Goal: Information Seeking & Learning: Learn about a topic

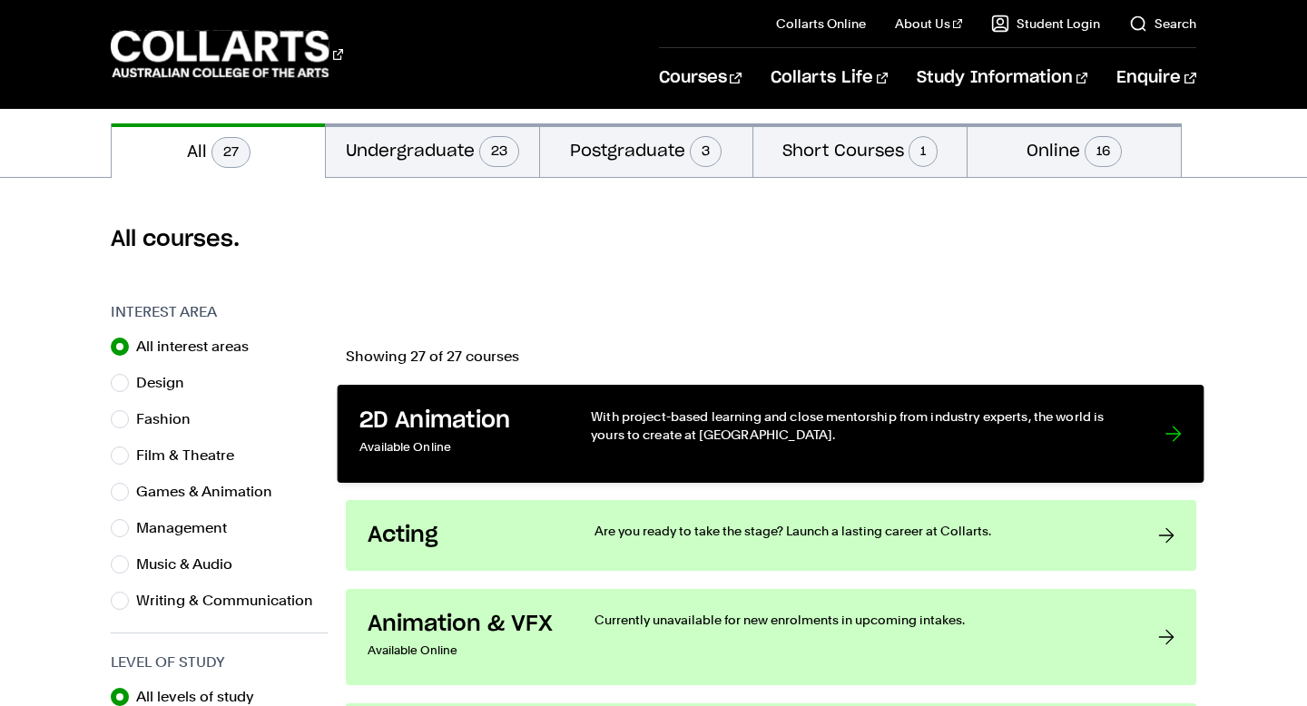
scroll to position [409, 0]
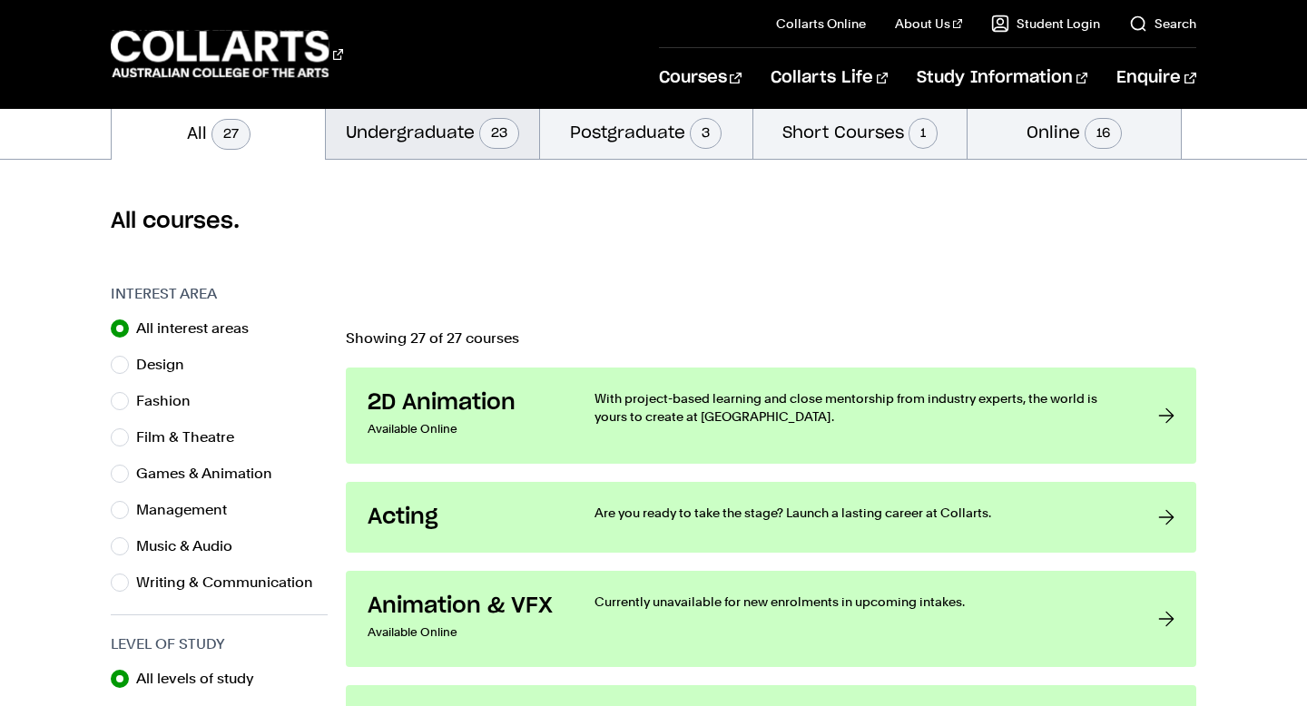
click at [402, 130] on button "Undergraduate 23" at bounding box center [432, 132] width 213 height 54
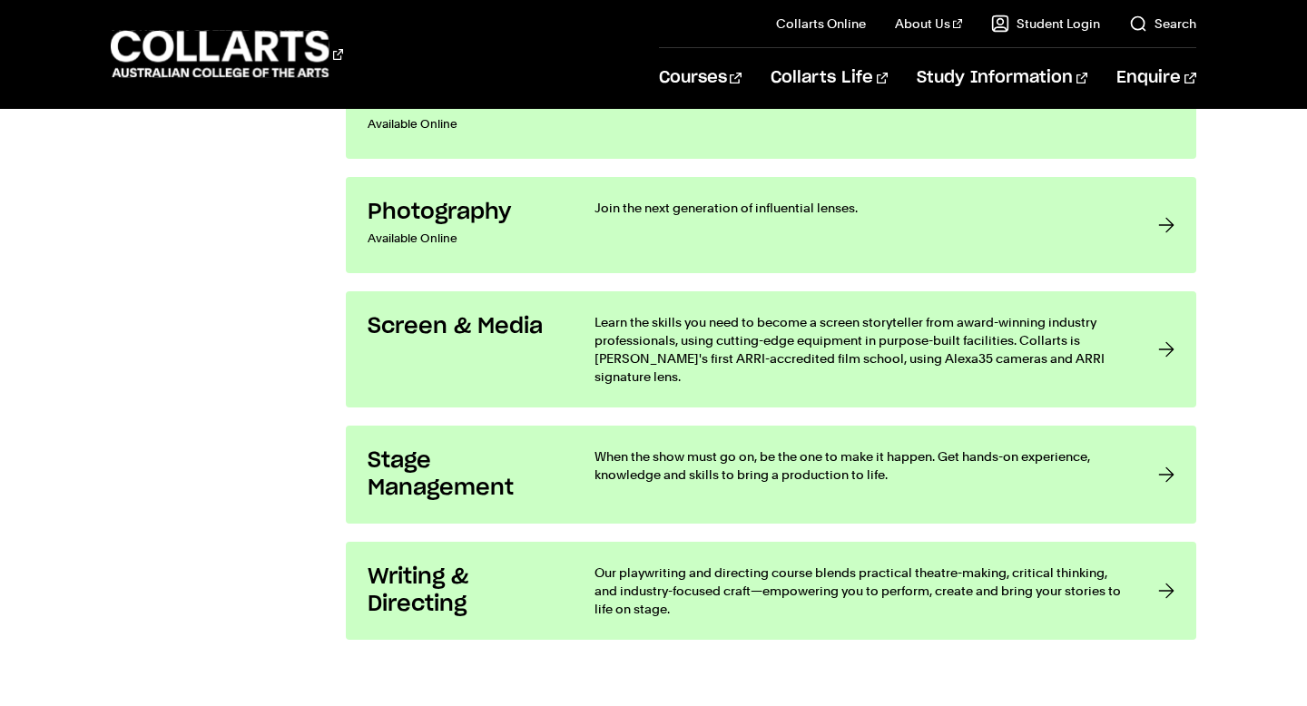
scroll to position [3155, 0]
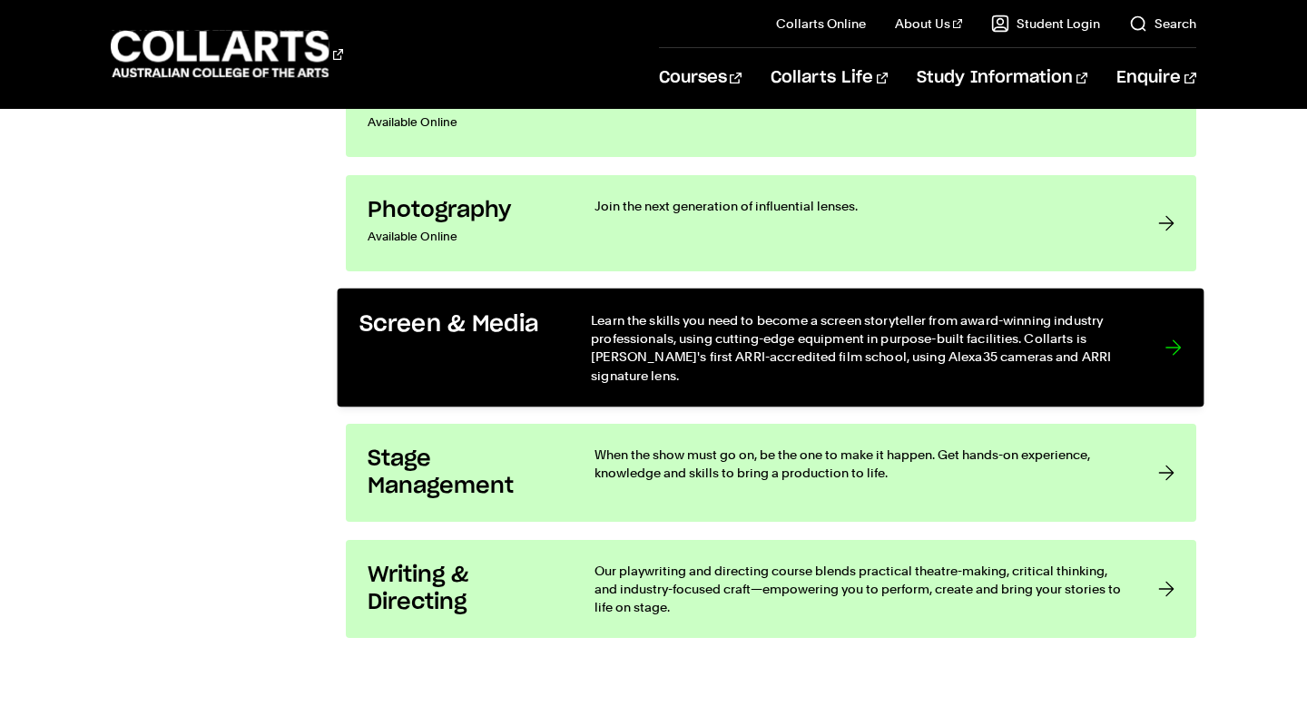
click at [858, 354] on p "Learn the skills you need to become a screen storyteller from award-winning ind…" at bounding box center [860, 347] width 537 height 74
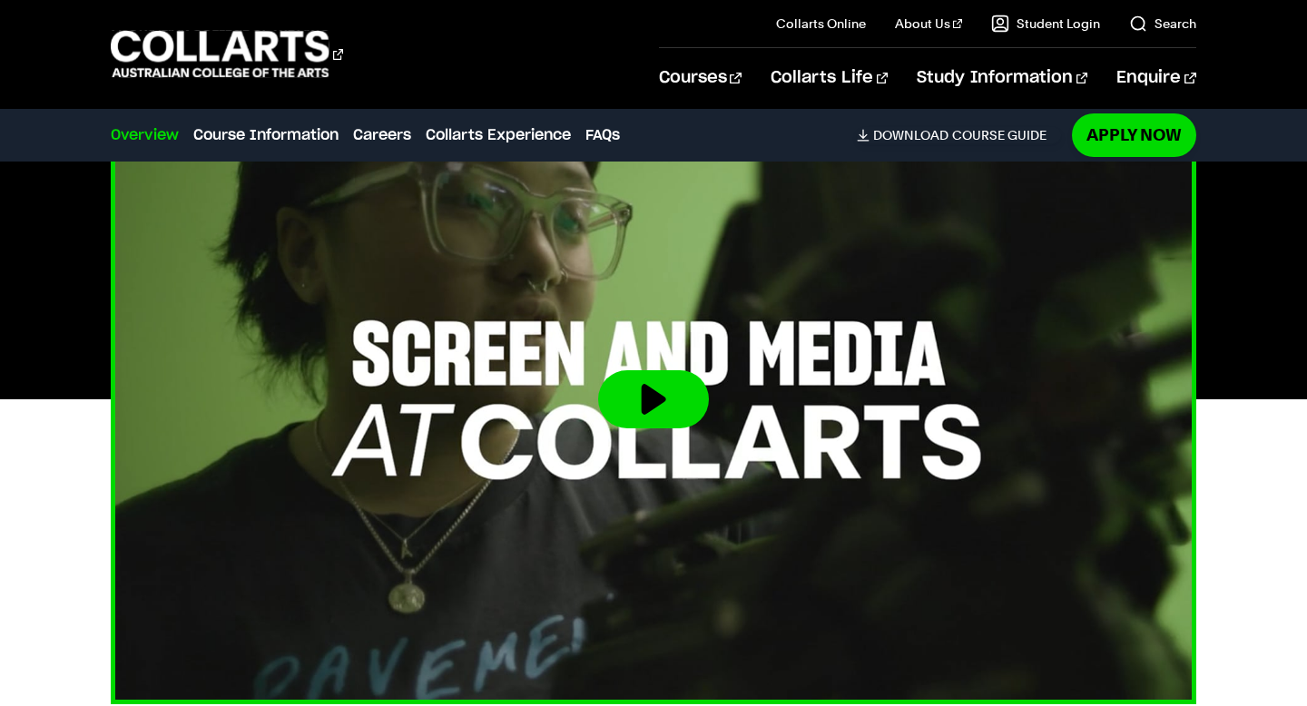
scroll to position [550, 0]
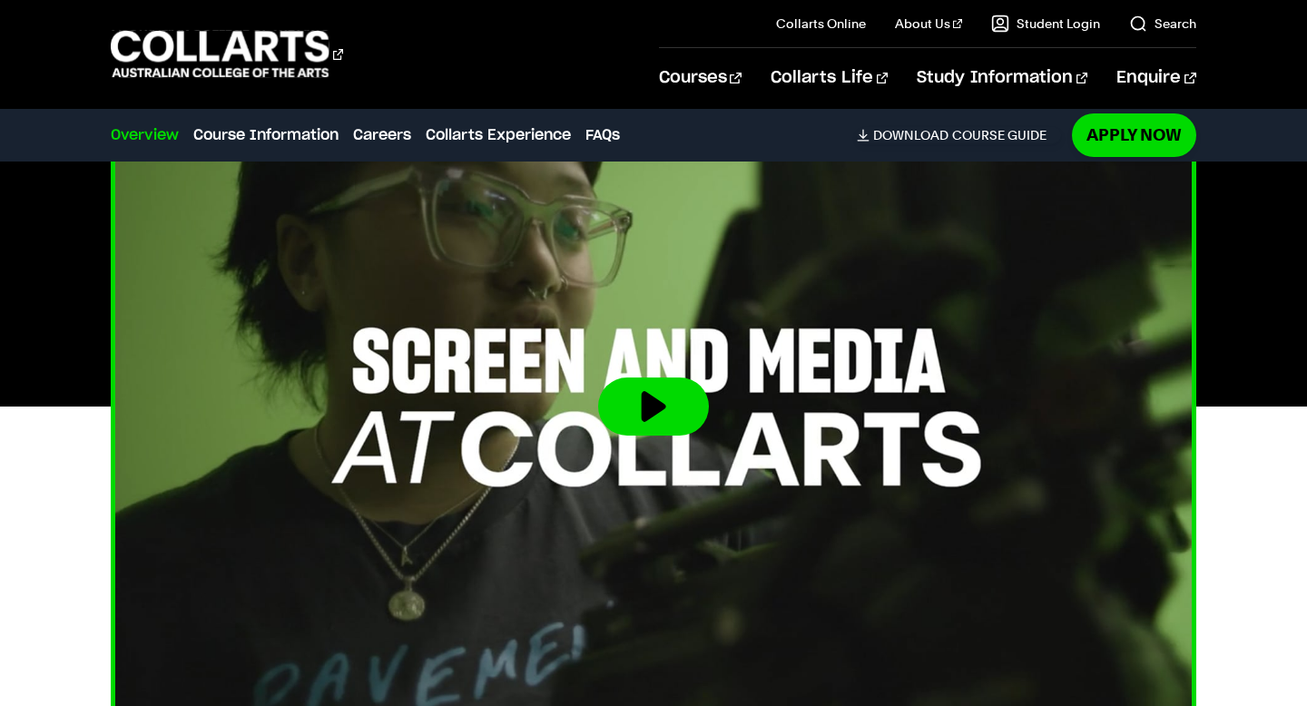
click at [645, 377] on img at bounding box center [653, 407] width 1193 height 672
click at [656, 403] on button at bounding box center [653, 407] width 111 height 58
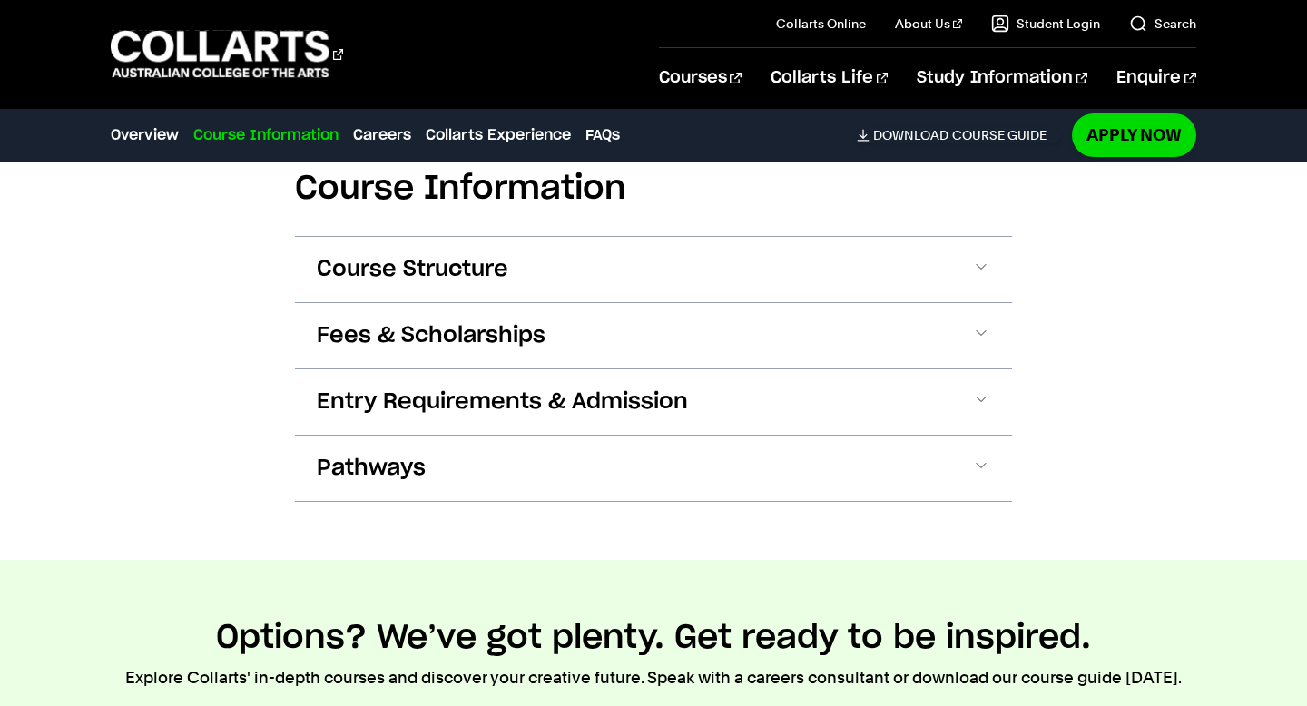
scroll to position [1760, 0]
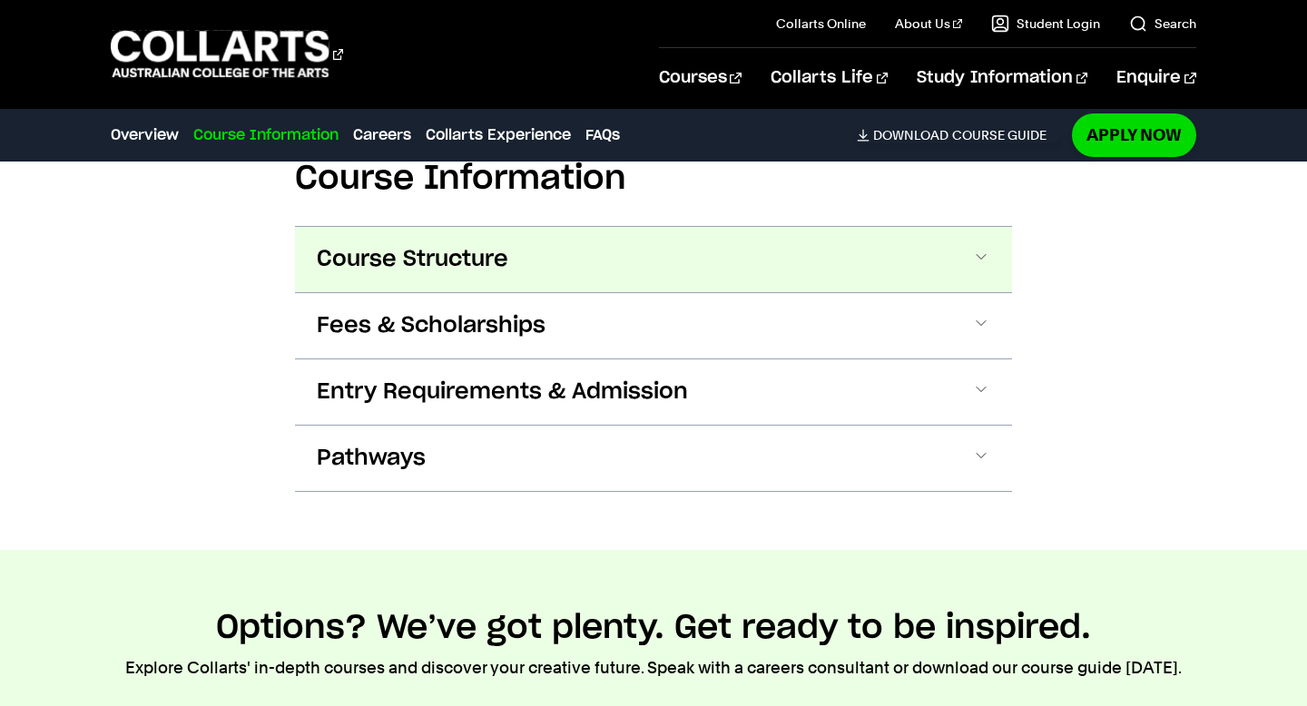
click at [982, 268] on span at bounding box center [981, 260] width 18 height 24
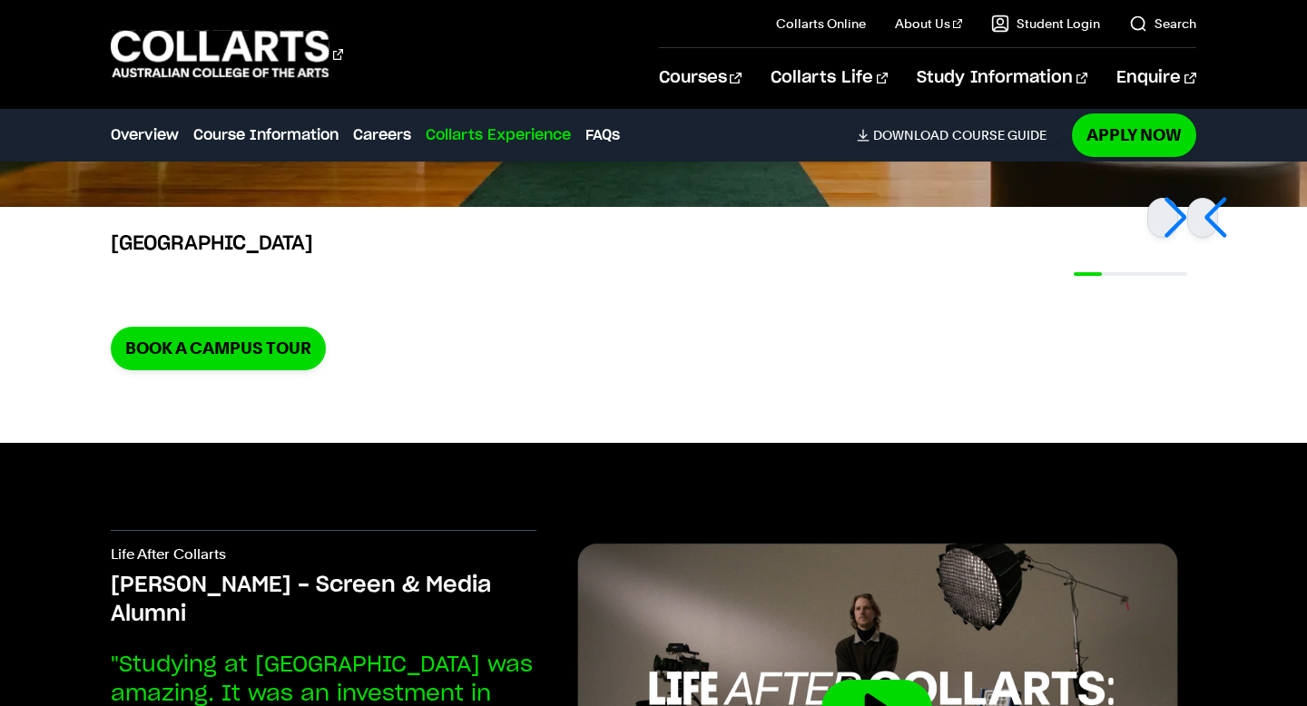
scroll to position [5126, 0]
